Goal: Task Accomplishment & Management: Use online tool/utility

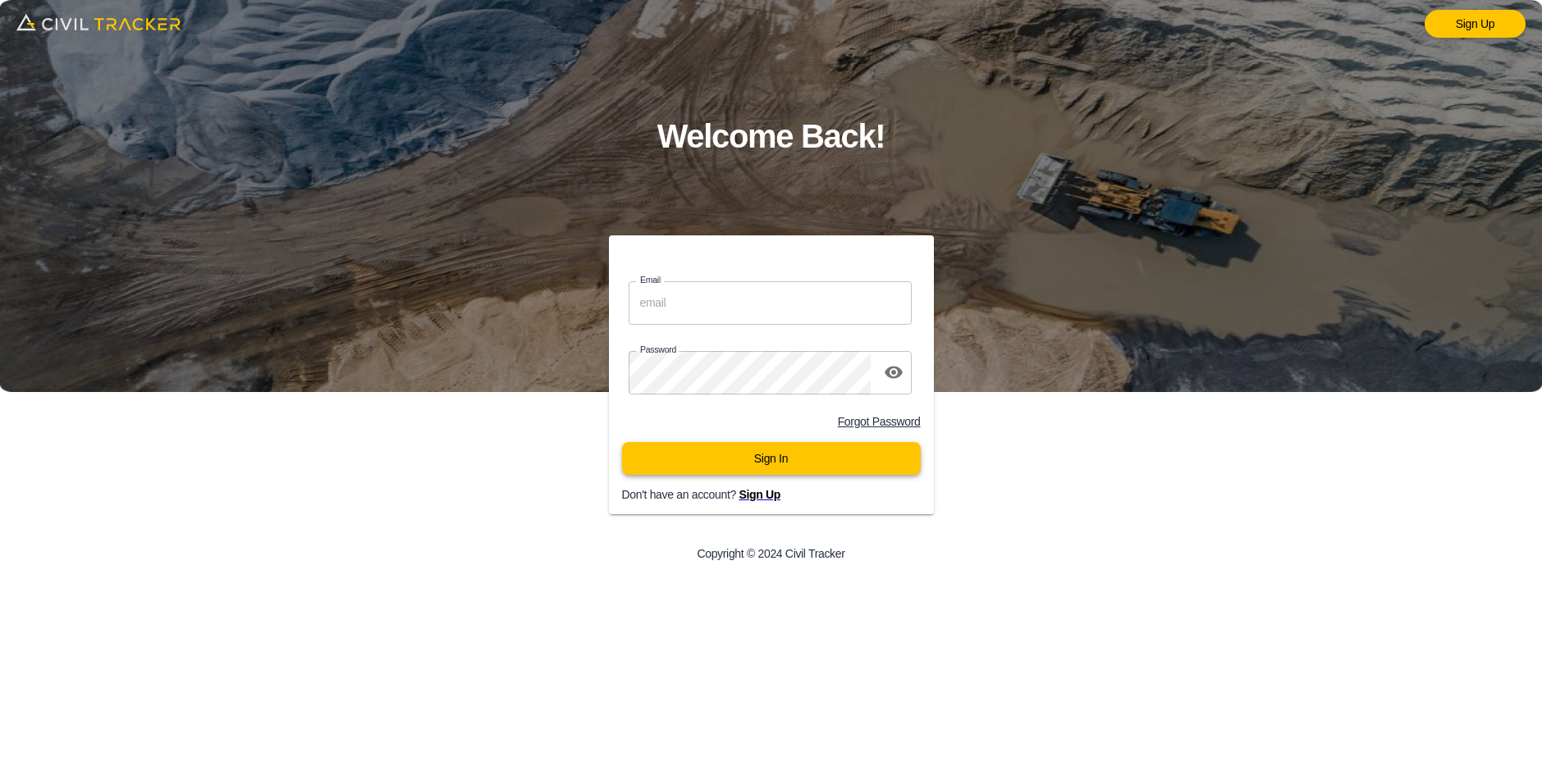
type input "[EMAIL_ADDRESS][DOMAIN_NAME]"
click at [765, 465] on button "Sign In" at bounding box center [771, 458] width 299 height 33
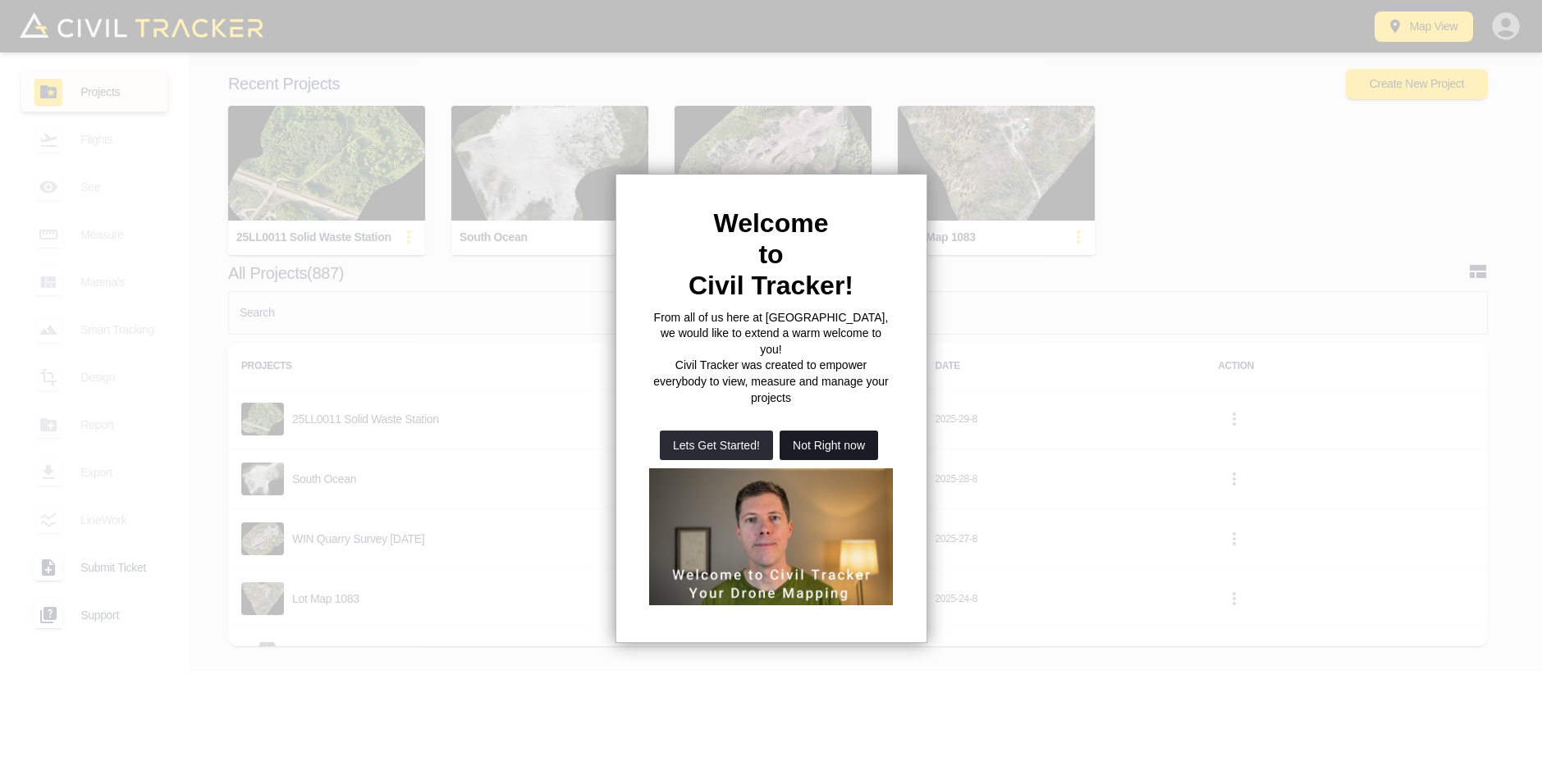
click at [820, 430] on button "Not Right now" at bounding box center [828, 445] width 98 height 30
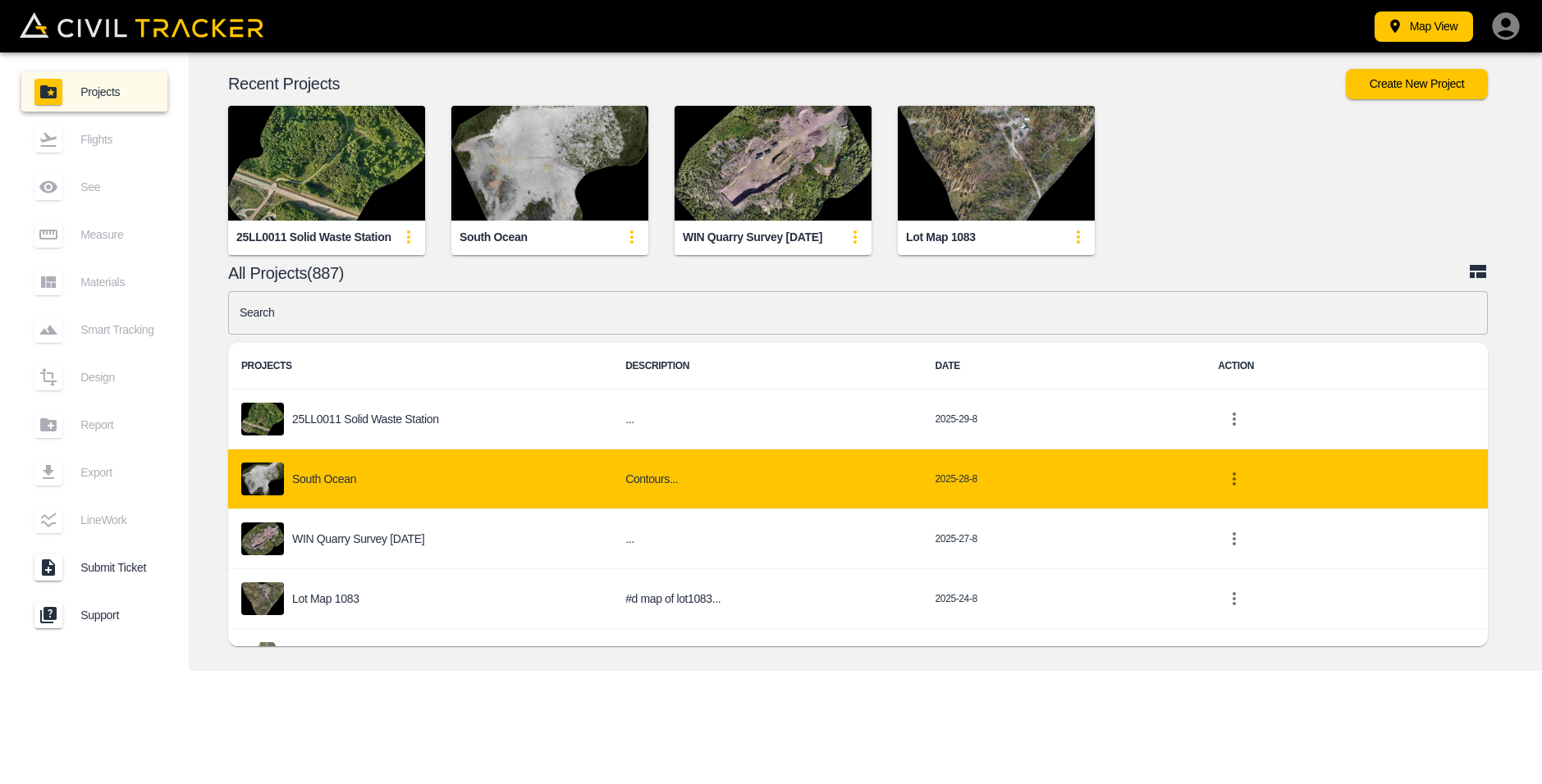
click at [429, 473] on div "South ocean" at bounding box center [421, 479] width 358 height 33
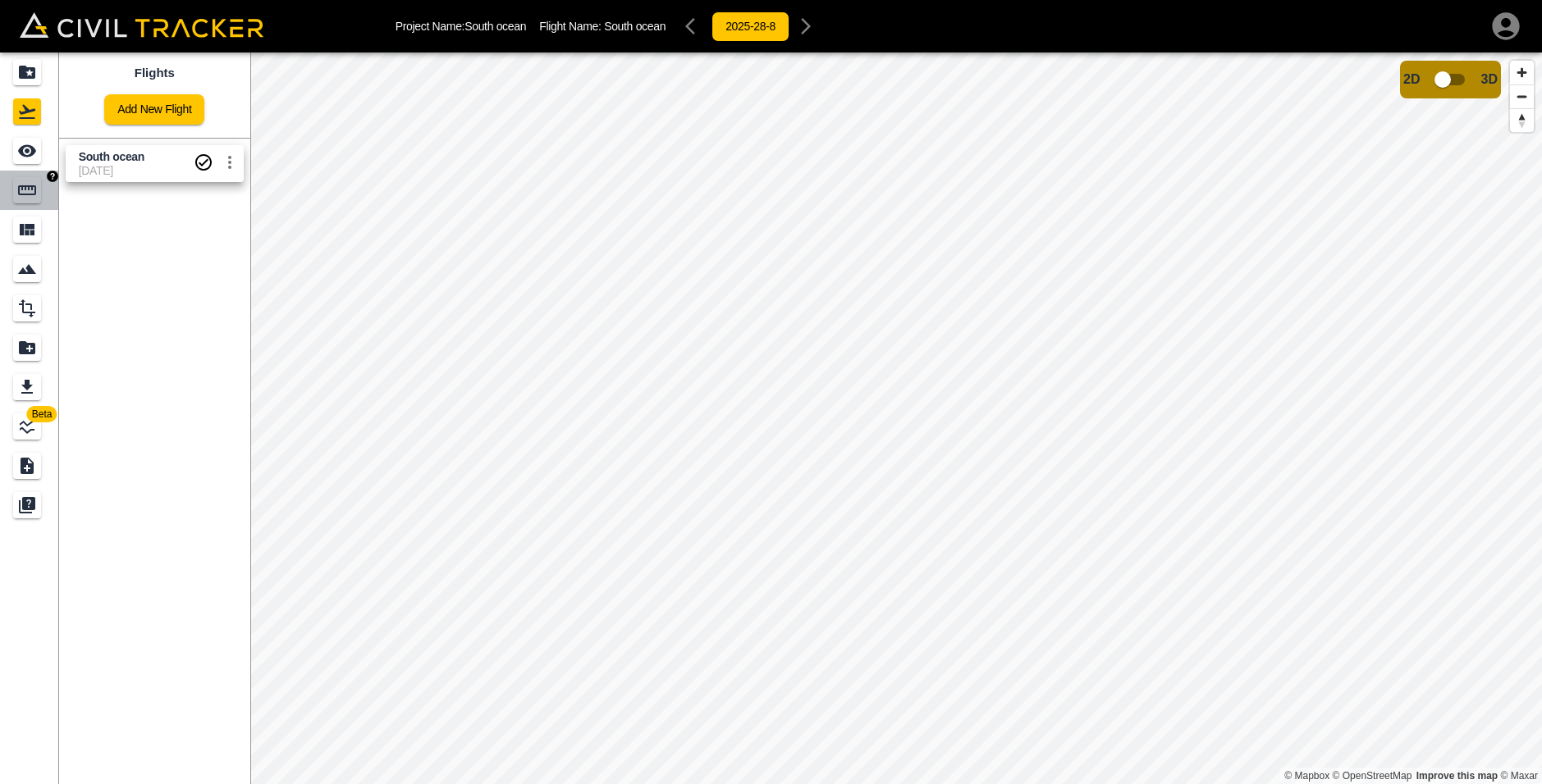
click at [21, 191] on icon "Measure" at bounding box center [27, 191] width 20 height 20
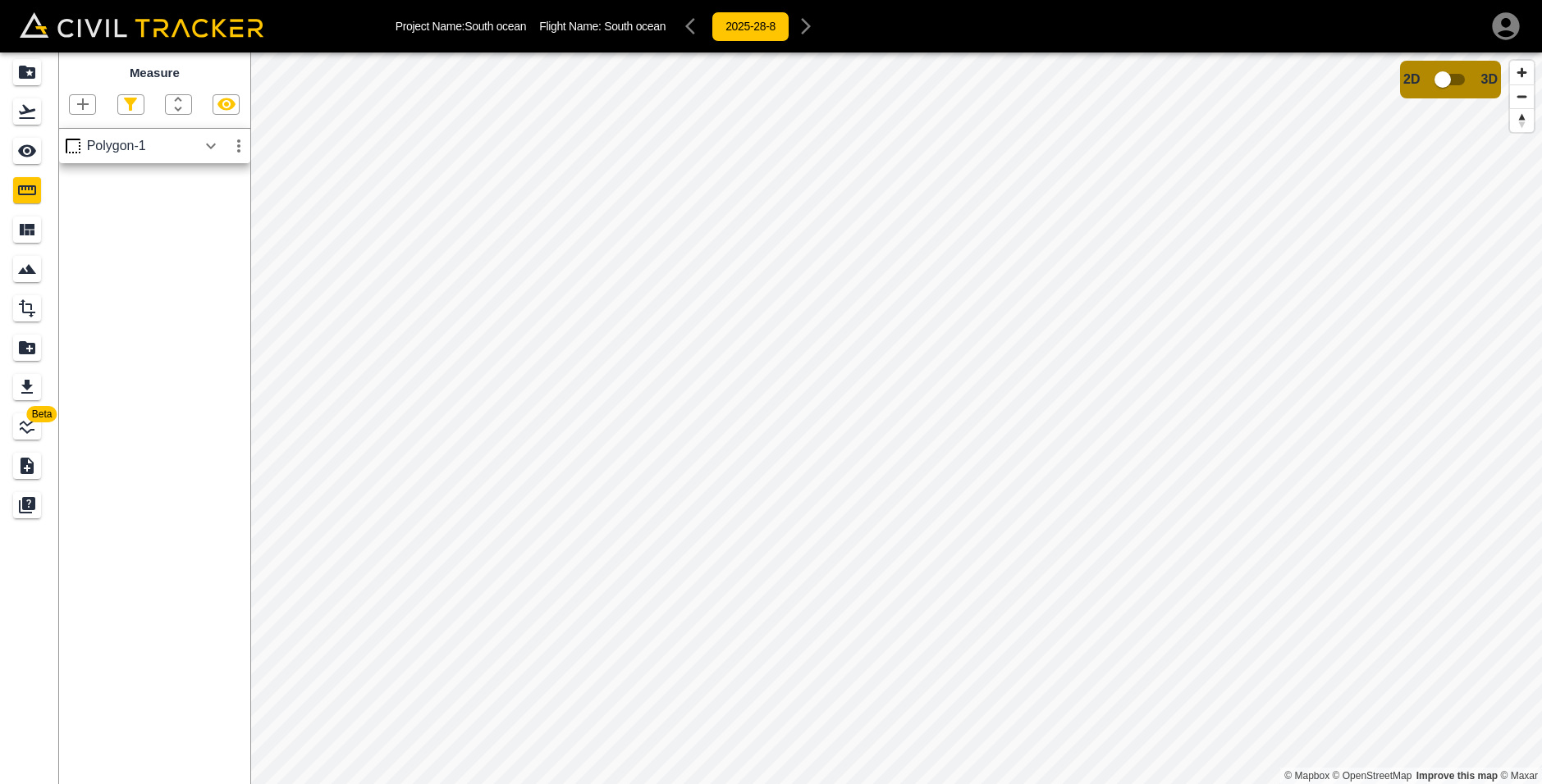
click at [215, 146] on icon "button" at bounding box center [211, 146] width 10 height 6
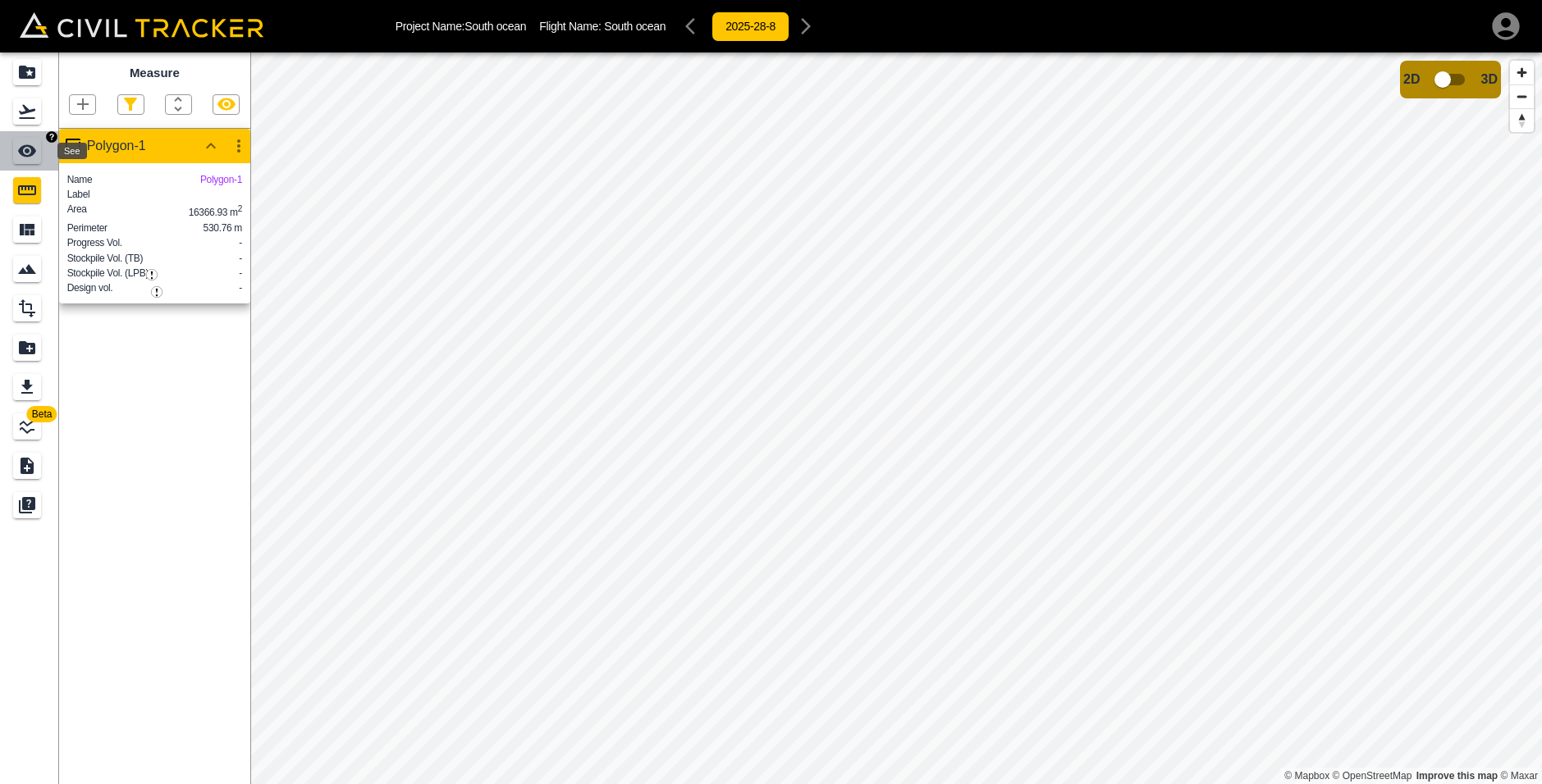
click at [25, 148] on icon "See" at bounding box center [27, 151] width 18 height 12
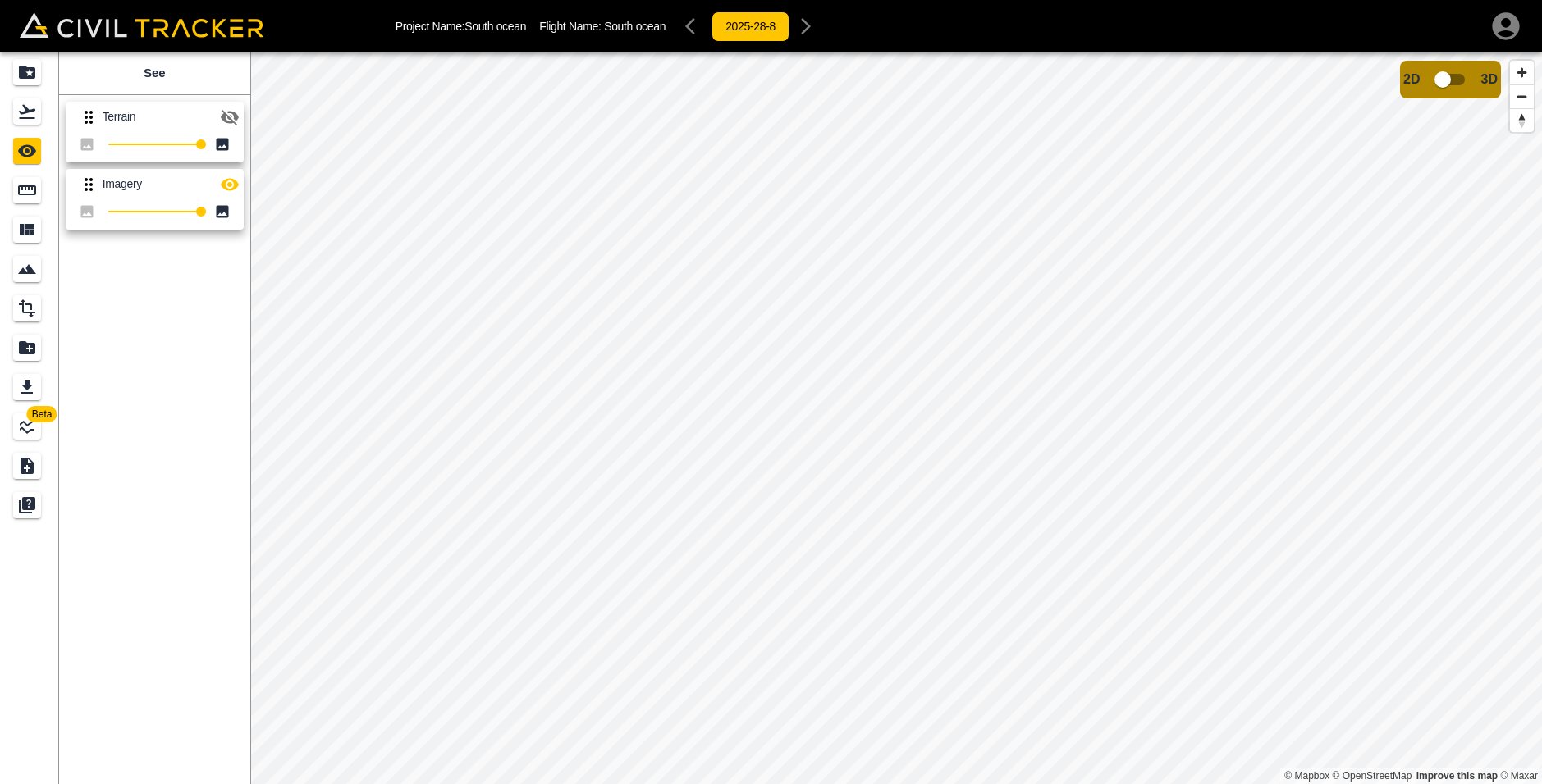
click at [227, 111] on icon "button" at bounding box center [230, 117] width 20 height 20
click at [233, 185] on icon "button" at bounding box center [230, 185] width 20 height 20
click at [18, 196] on icon "Measure" at bounding box center [27, 191] width 20 height 20
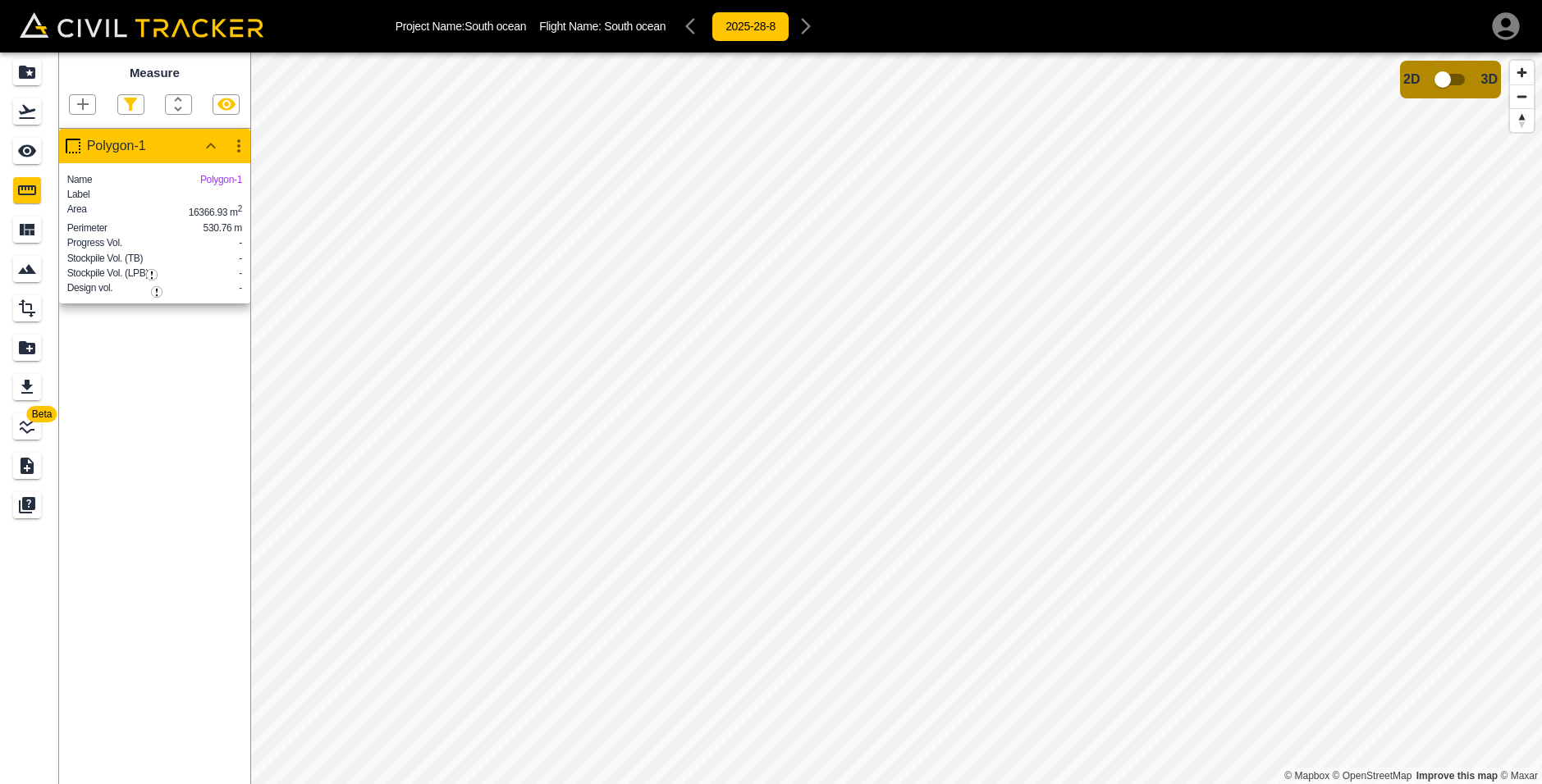
click at [234, 152] on icon "button" at bounding box center [239, 146] width 20 height 20
click at [228, 202] on li "Edit" at bounding box center [201, 209] width 105 height 26
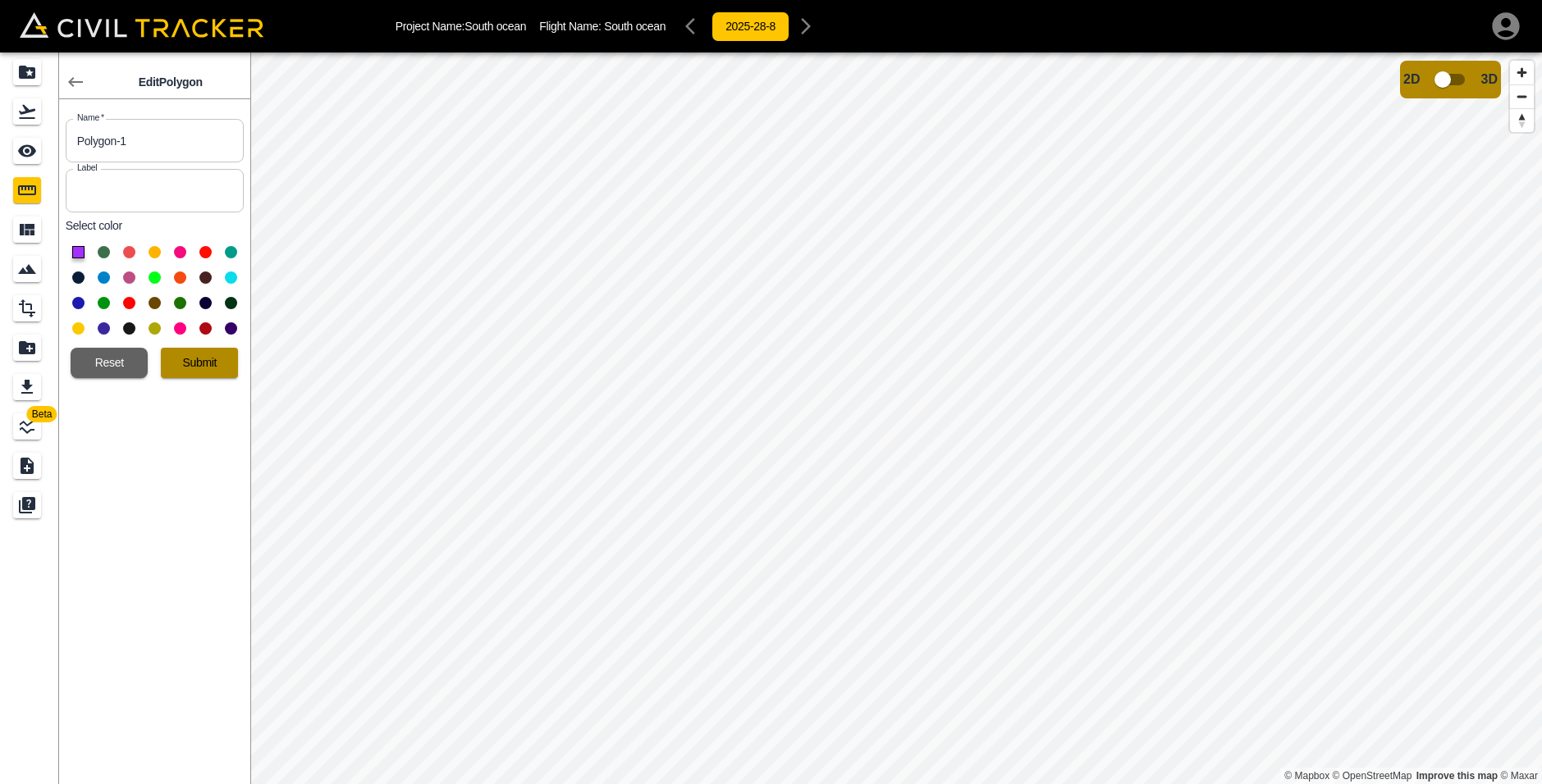
drag, startPoint x: 193, startPoint y: 350, endPoint x: 203, endPoint y: 358, distance: 12.8
click at [194, 350] on button "Submit" at bounding box center [200, 363] width 78 height 31
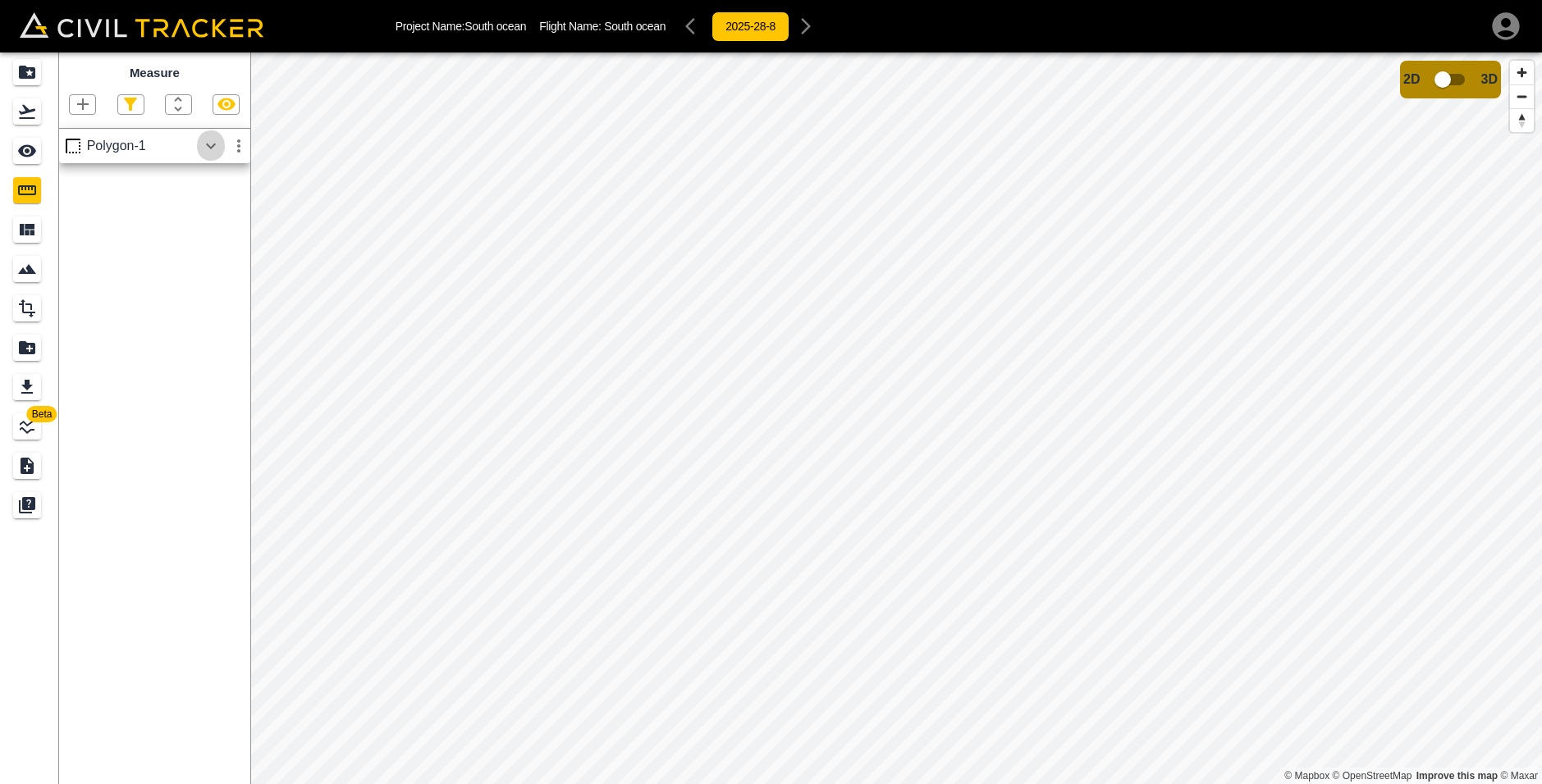
click at [205, 140] on icon "button" at bounding box center [211, 146] width 20 height 20
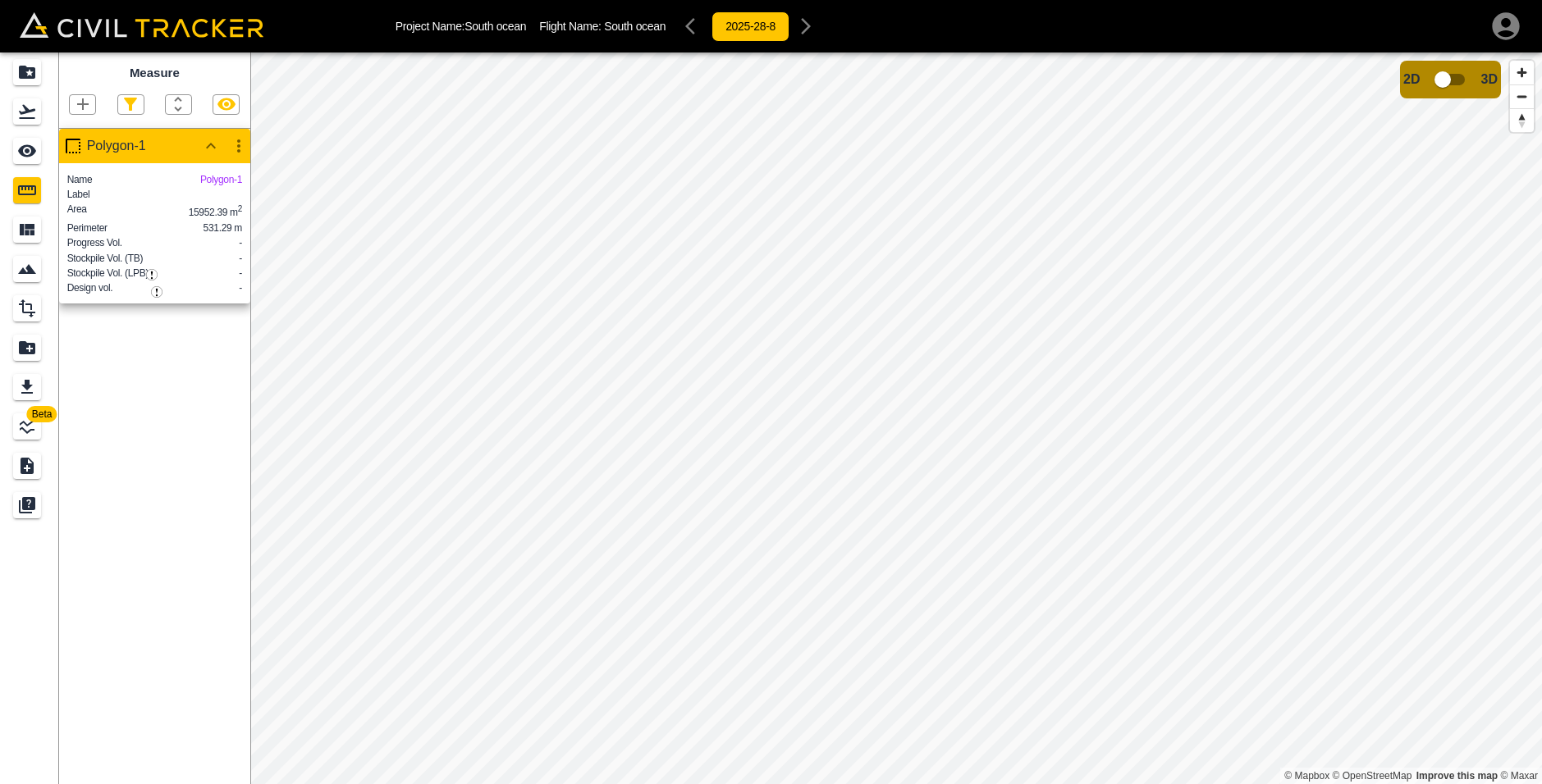
click at [234, 136] on button "button" at bounding box center [239, 145] width 28 height 33
click at [203, 205] on div at bounding box center [184, 209] width 46 height 33
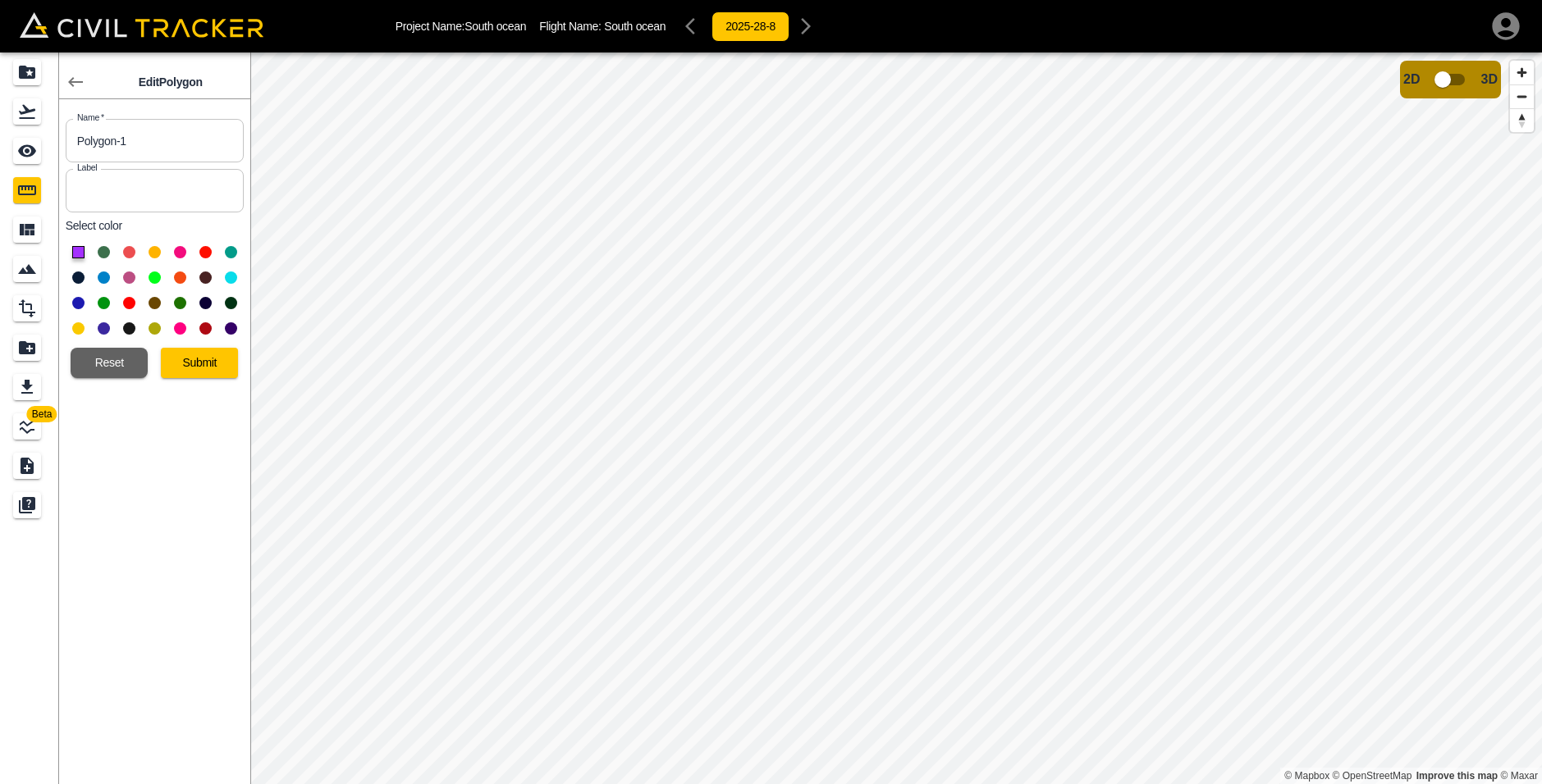
click at [200, 360] on button "Submit" at bounding box center [200, 363] width 78 height 31
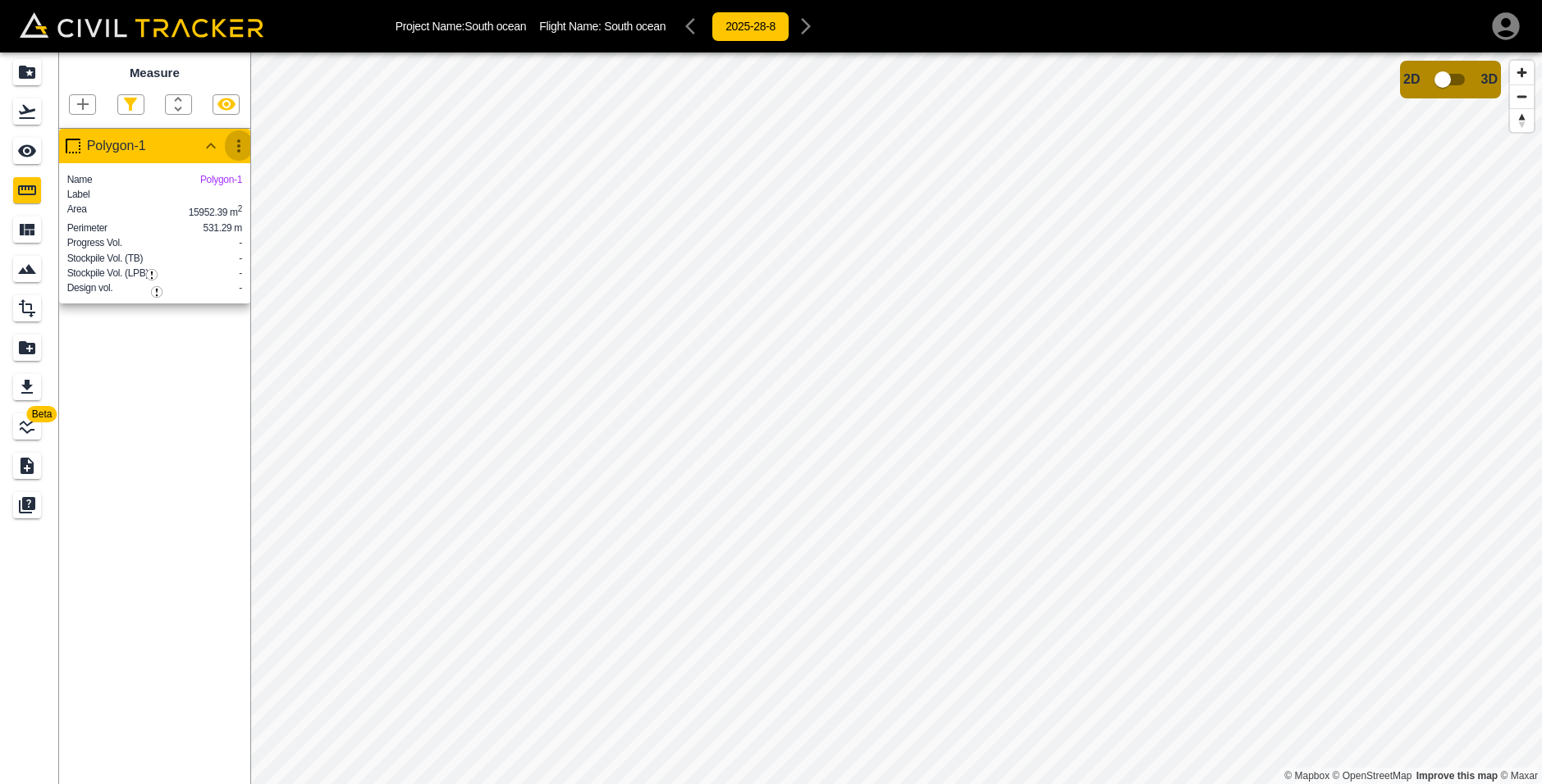
click at [238, 148] on icon "button" at bounding box center [239, 146] width 20 height 20
click at [198, 213] on div at bounding box center [184, 209] width 46 height 33
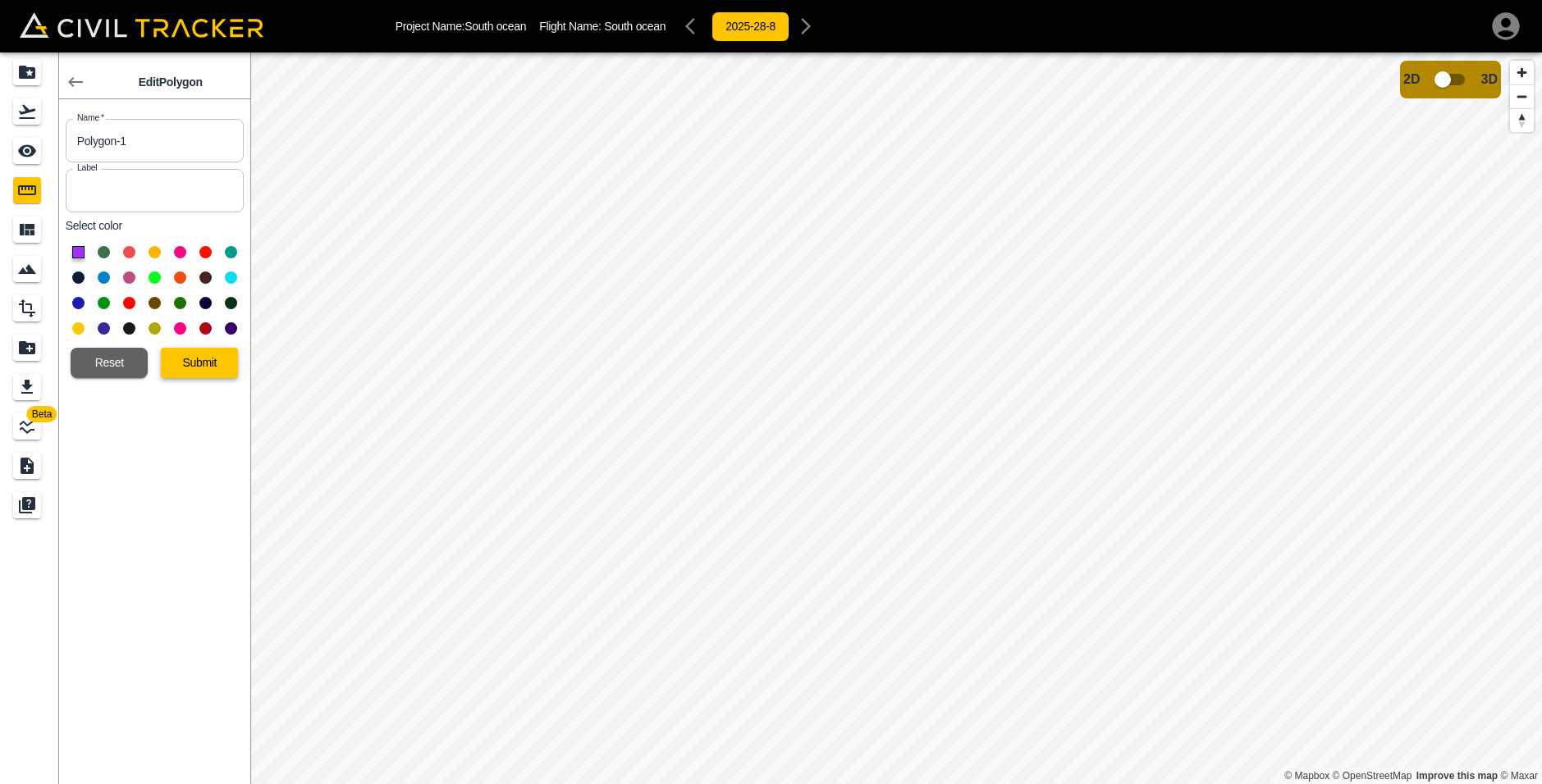
click at [200, 347] on div "Submit" at bounding box center [193, 357] width 90 height 44
click at [199, 359] on button "Submit" at bounding box center [200, 363] width 78 height 31
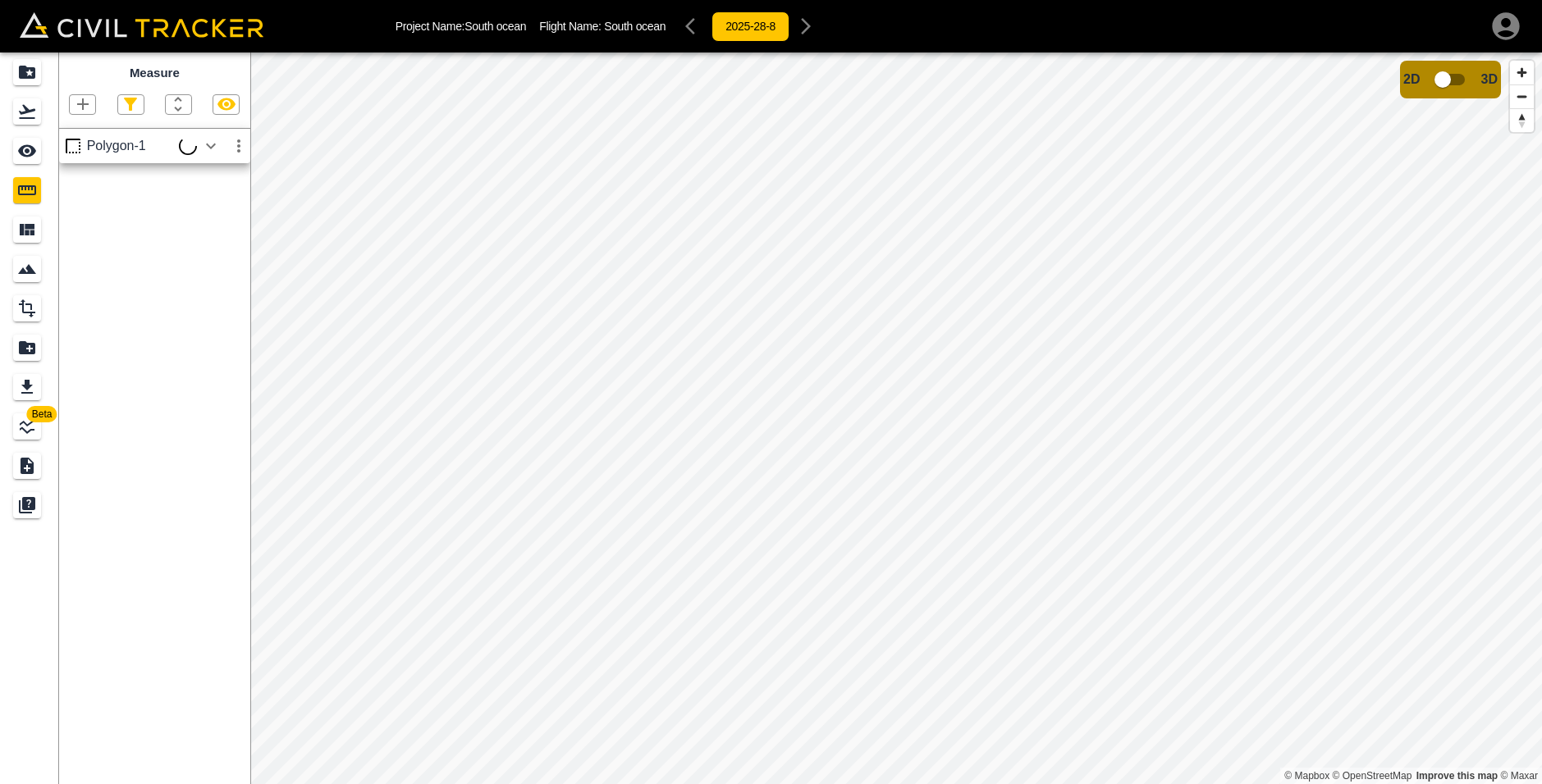
click at [211, 148] on icon "button" at bounding box center [211, 146] width 10 height 6
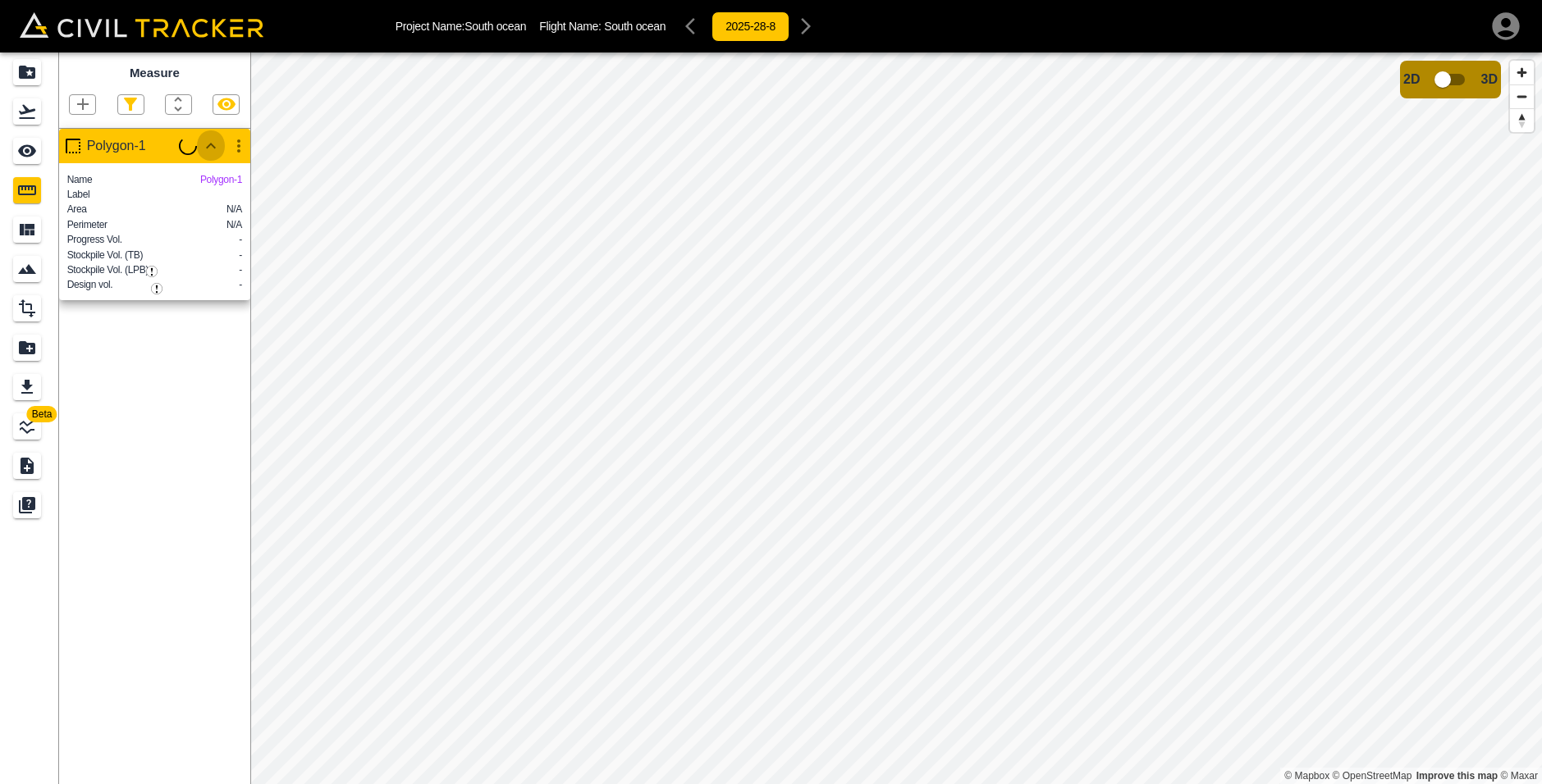
click at [211, 149] on icon "button" at bounding box center [211, 146] width 20 height 20
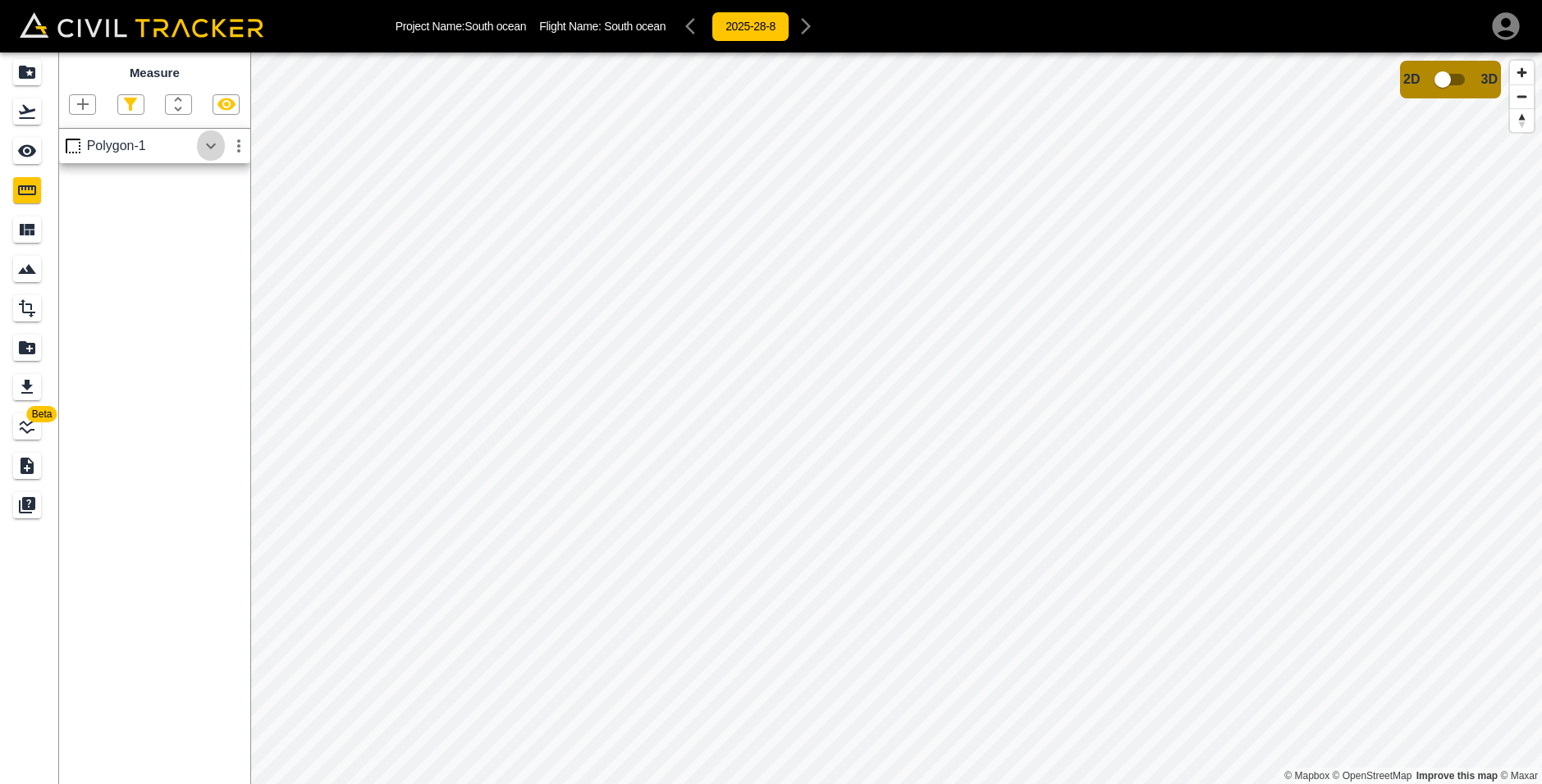
click at [202, 155] on icon "button" at bounding box center [211, 146] width 20 height 20
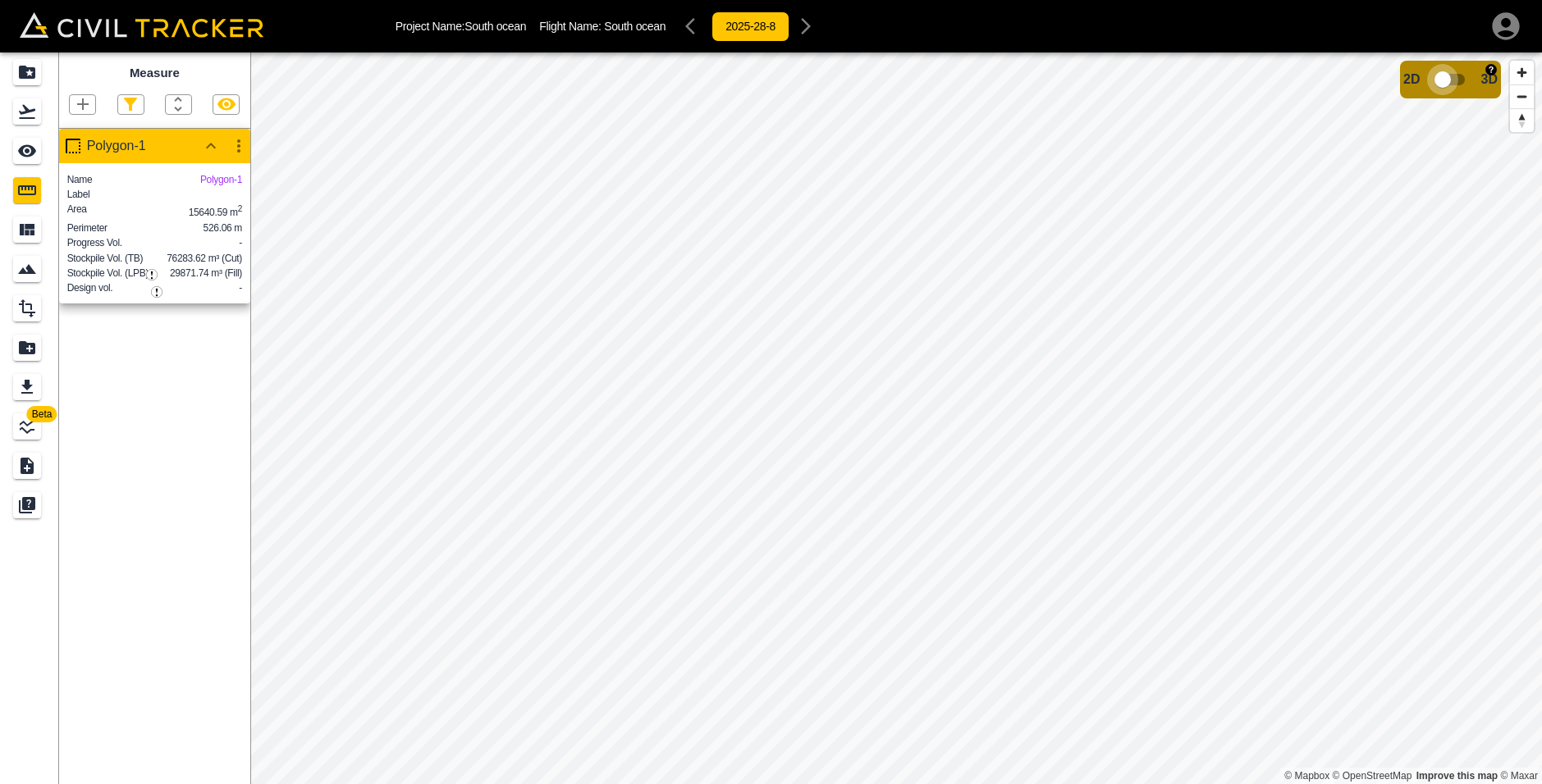
click at [1448, 78] on input "checkbox" at bounding box center [1443, 78] width 93 height 31
click at [15, 73] on div "Projects" at bounding box center [27, 72] width 28 height 26
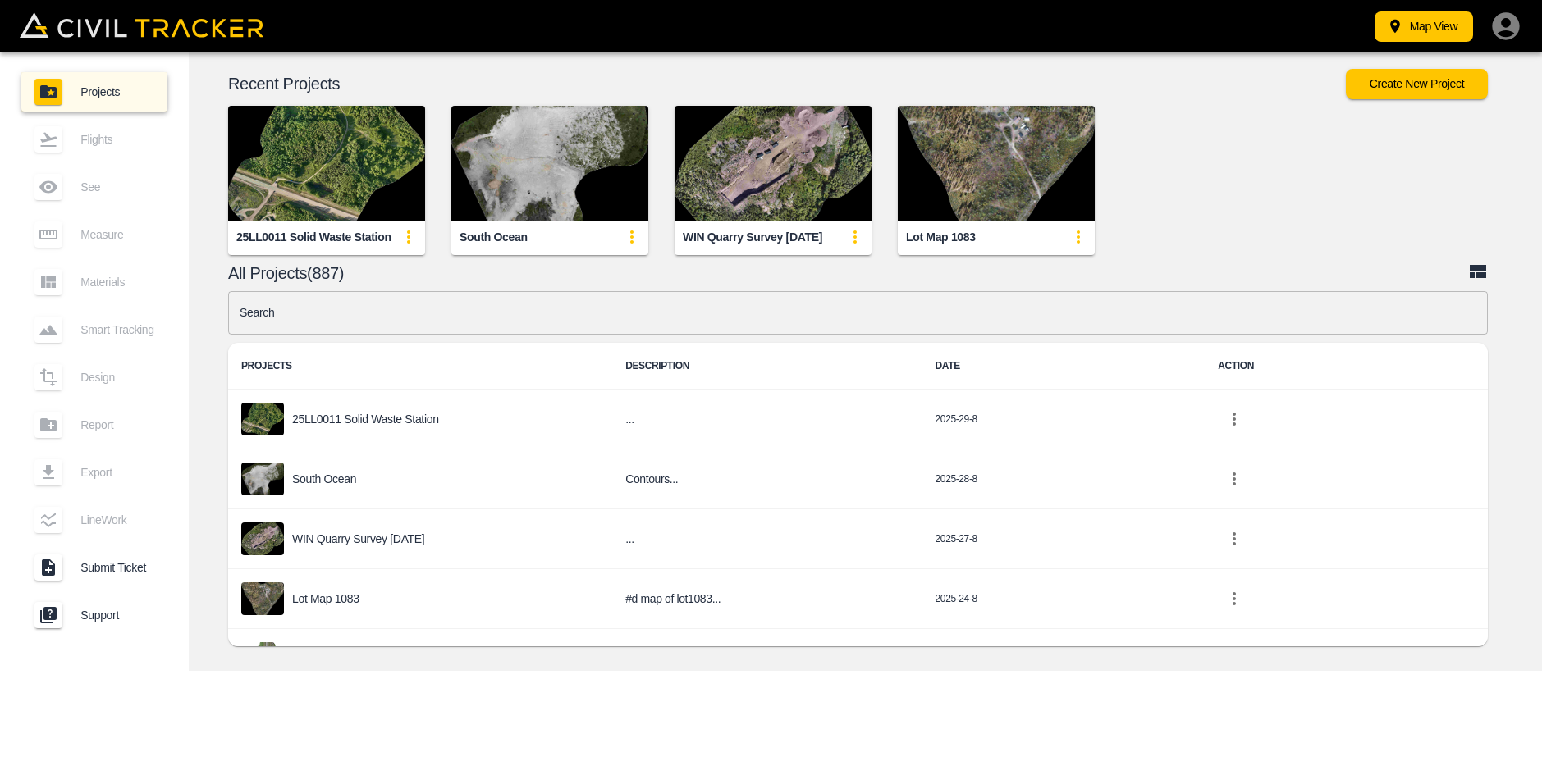
click at [766, 162] on img "button" at bounding box center [773, 164] width 197 height 115
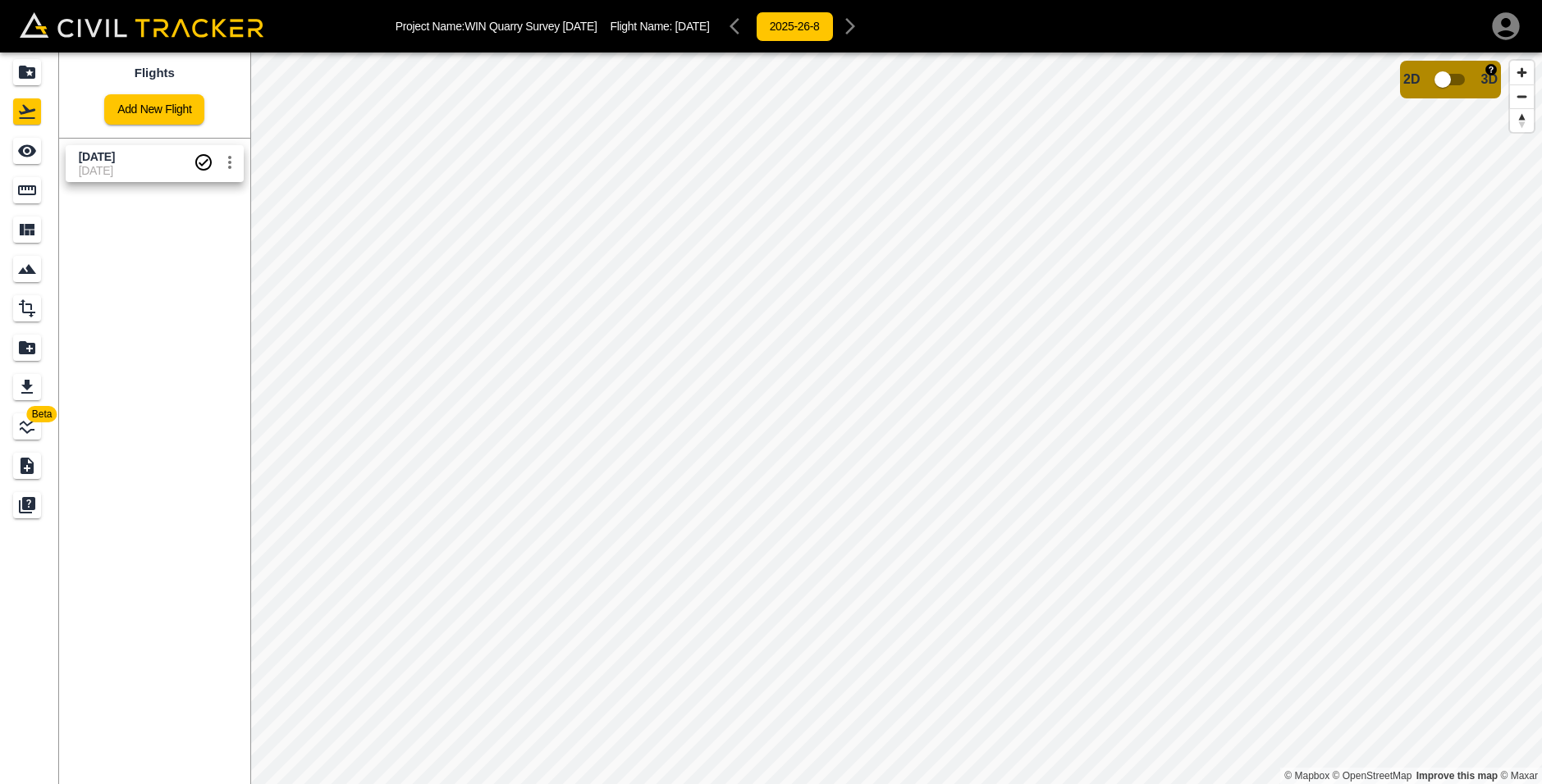
click at [1454, 76] on input "checkbox" at bounding box center [1443, 78] width 93 height 31
